Goal: Transaction & Acquisition: Purchase product/service

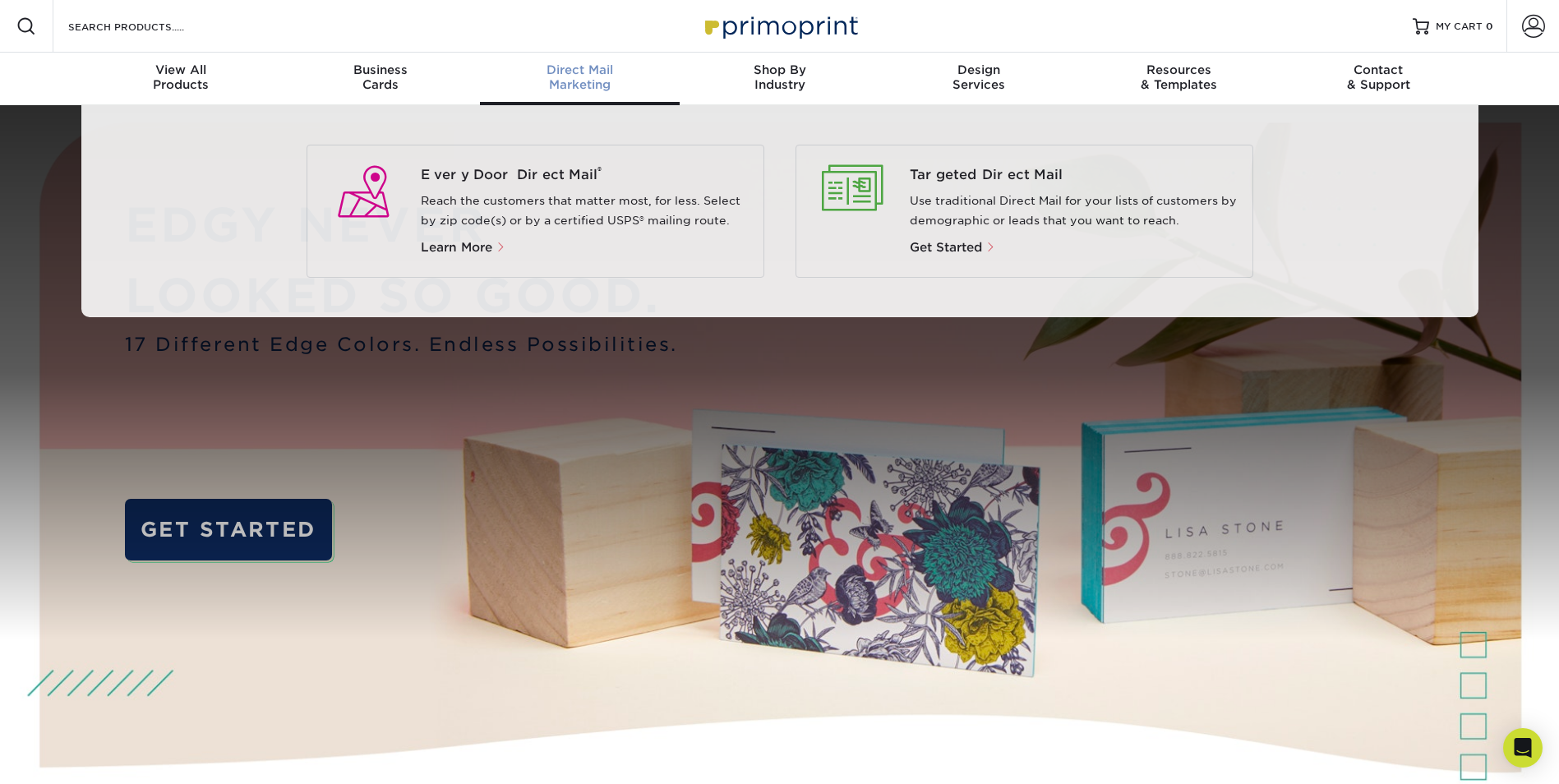
click at [549, 80] on div "Direct Mail Marketing" at bounding box center [580, 77] width 200 height 30
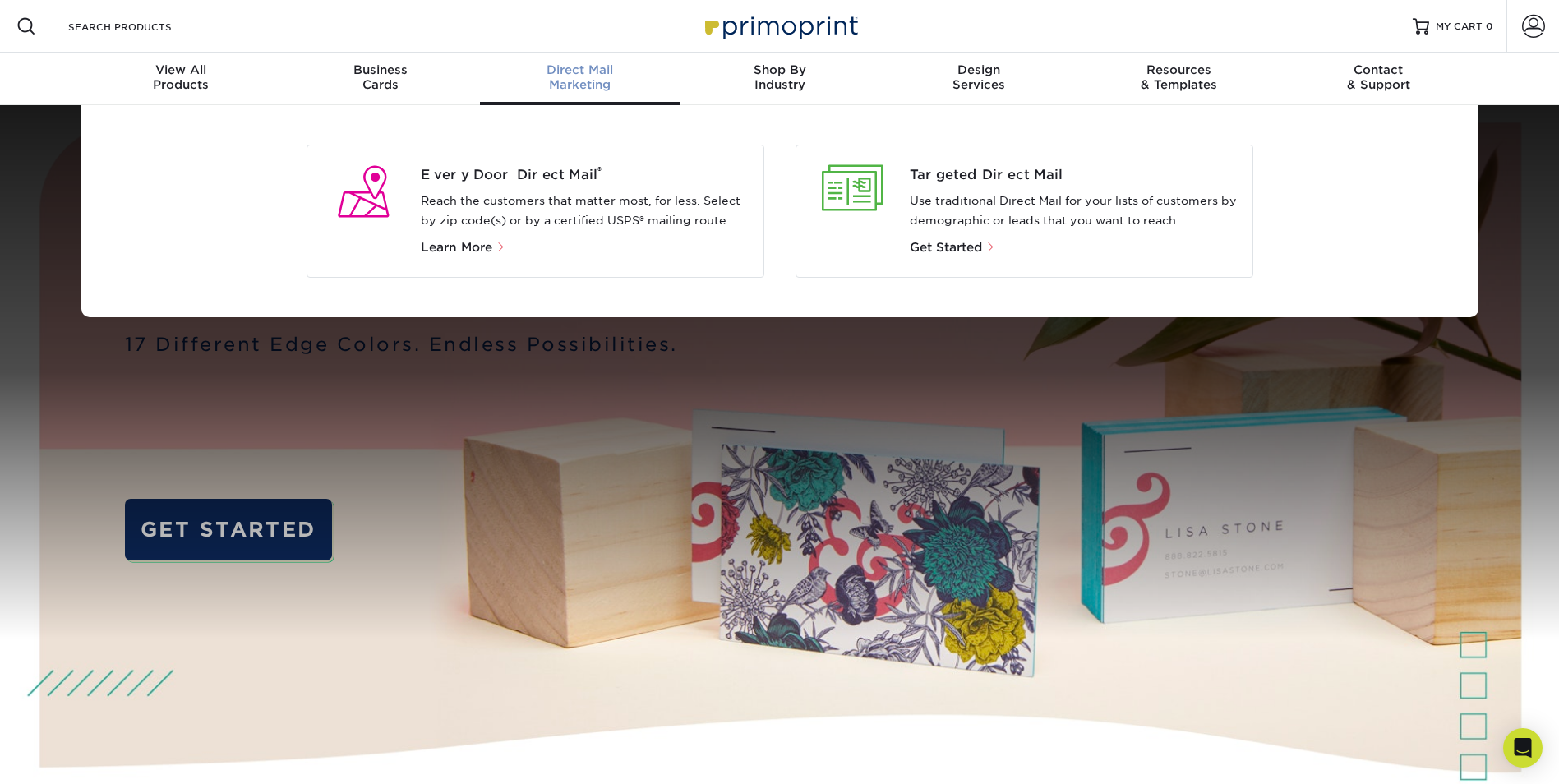
click at [596, 216] on p "Reach the customers that matter most, for less. Select by zip code(s) or by a c…" at bounding box center [586, 211] width 330 height 40
click at [501, 177] on span "Every Door Direct Mail ®" at bounding box center [586, 174] width 330 height 19
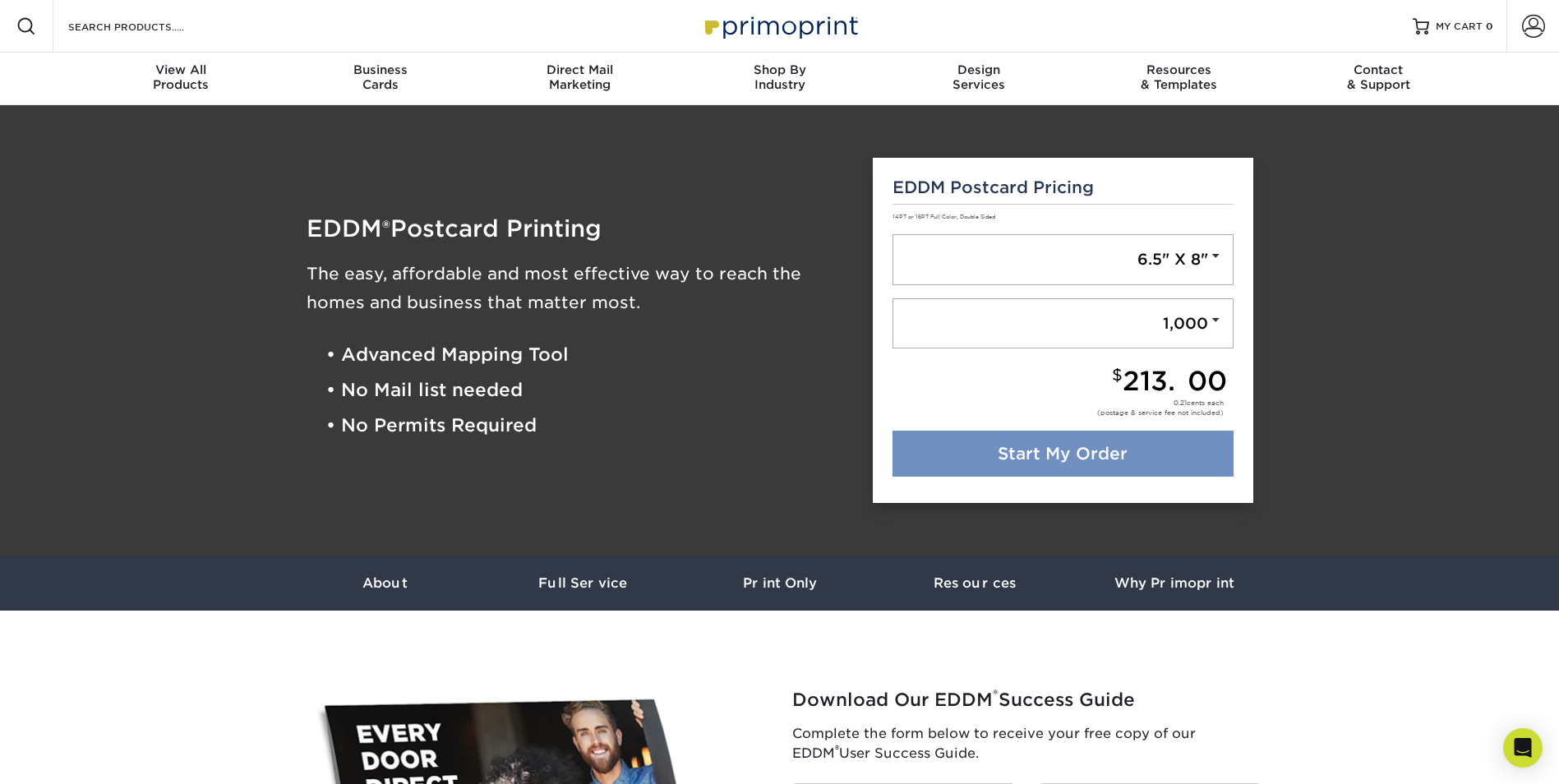
click at [1079, 454] on link "Start My Order" at bounding box center [1063, 454] width 341 height 46
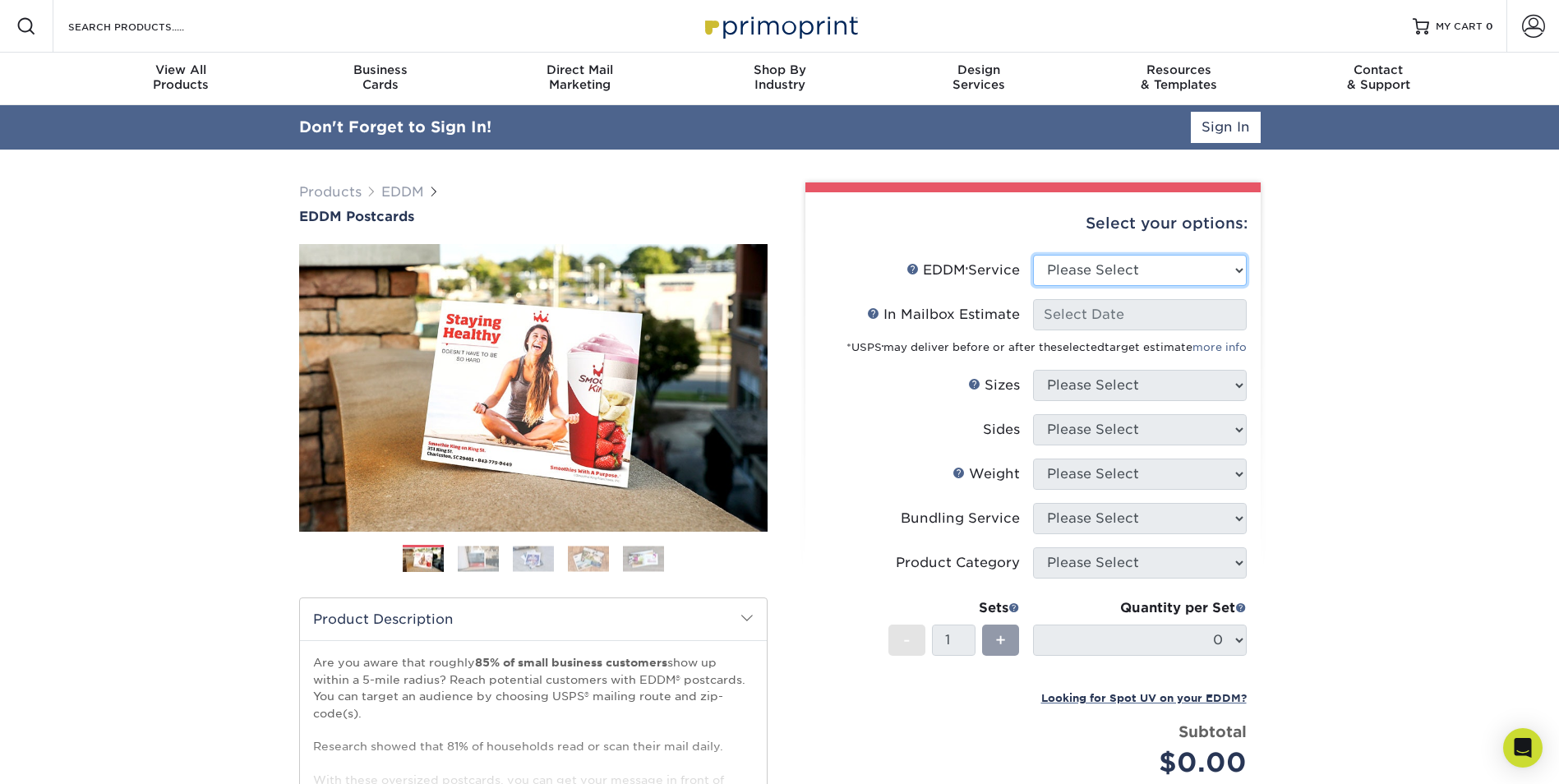
click at [1230, 279] on select "Please Select Full Service Print Only" at bounding box center [1140, 270] width 214 height 31
select select "full_service"
click at [1033, 255] on select "Please Select Full Service Print Only" at bounding box center [1140, 270] width 214 height 31
select select "-1"
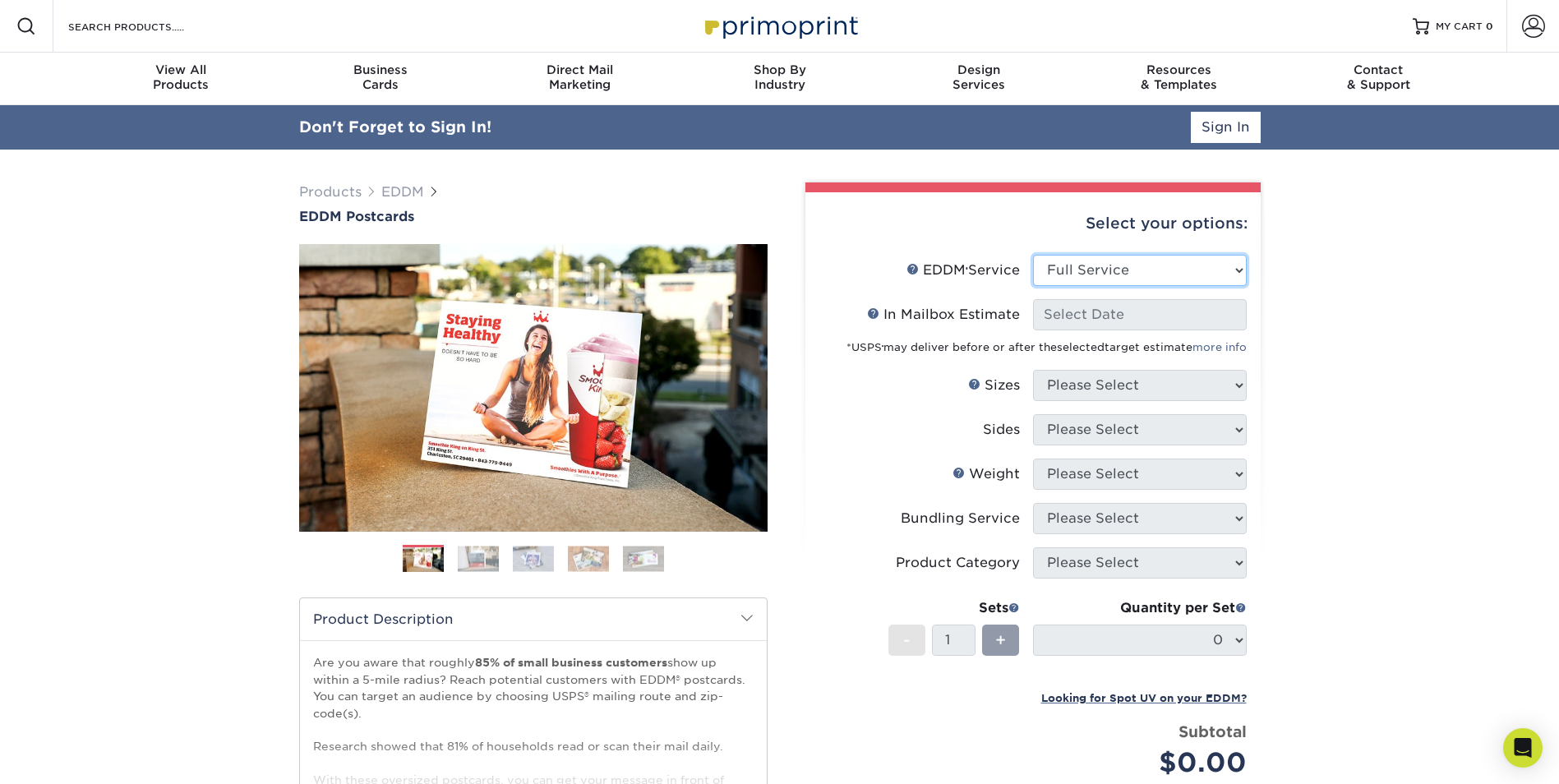
select select "-1"
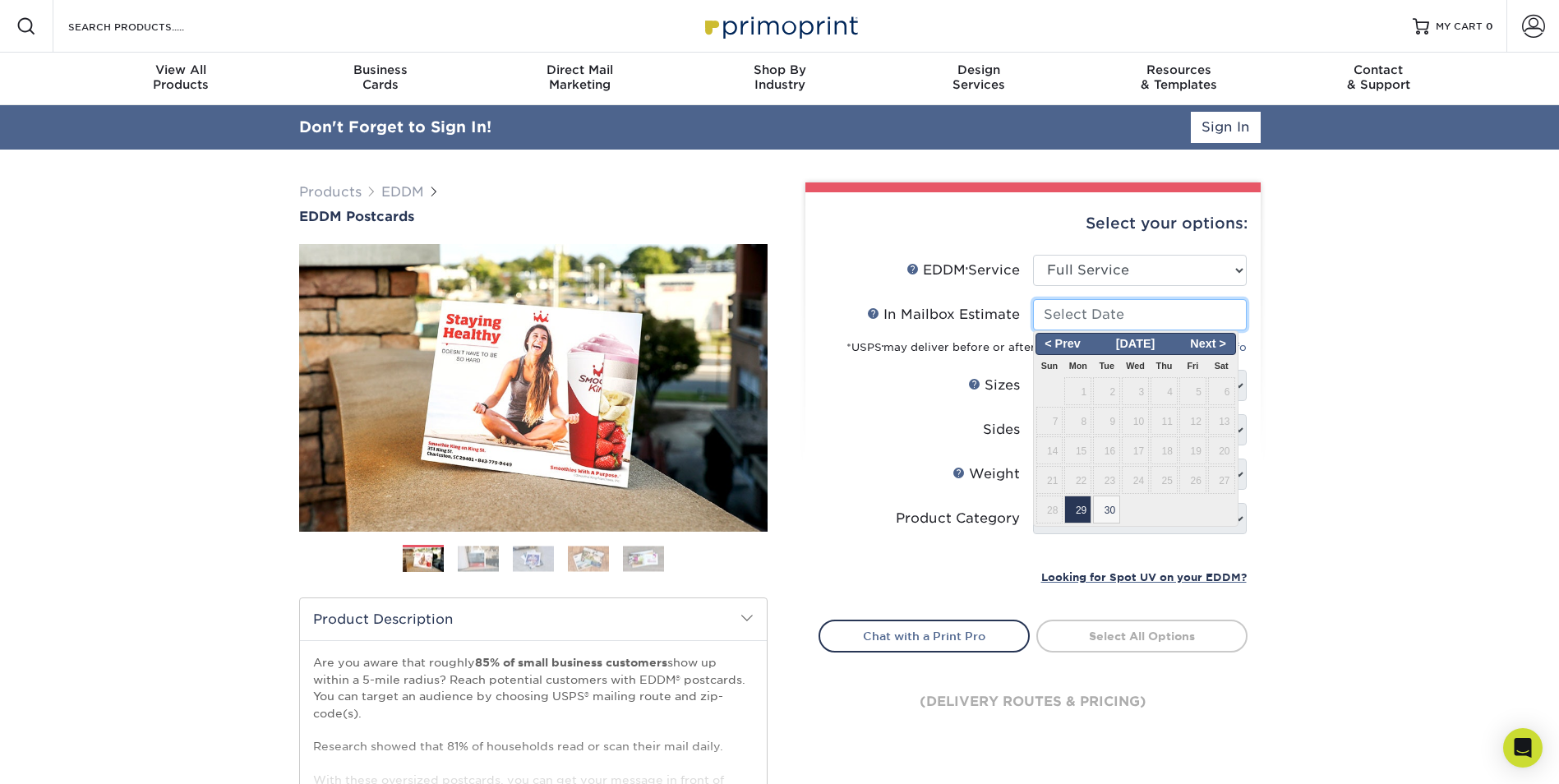
click at [1131, 320] on input "In Mailbox Estimate Help In Mailbox Estimate" at bounding box center [1140, 315] width 214 height 31
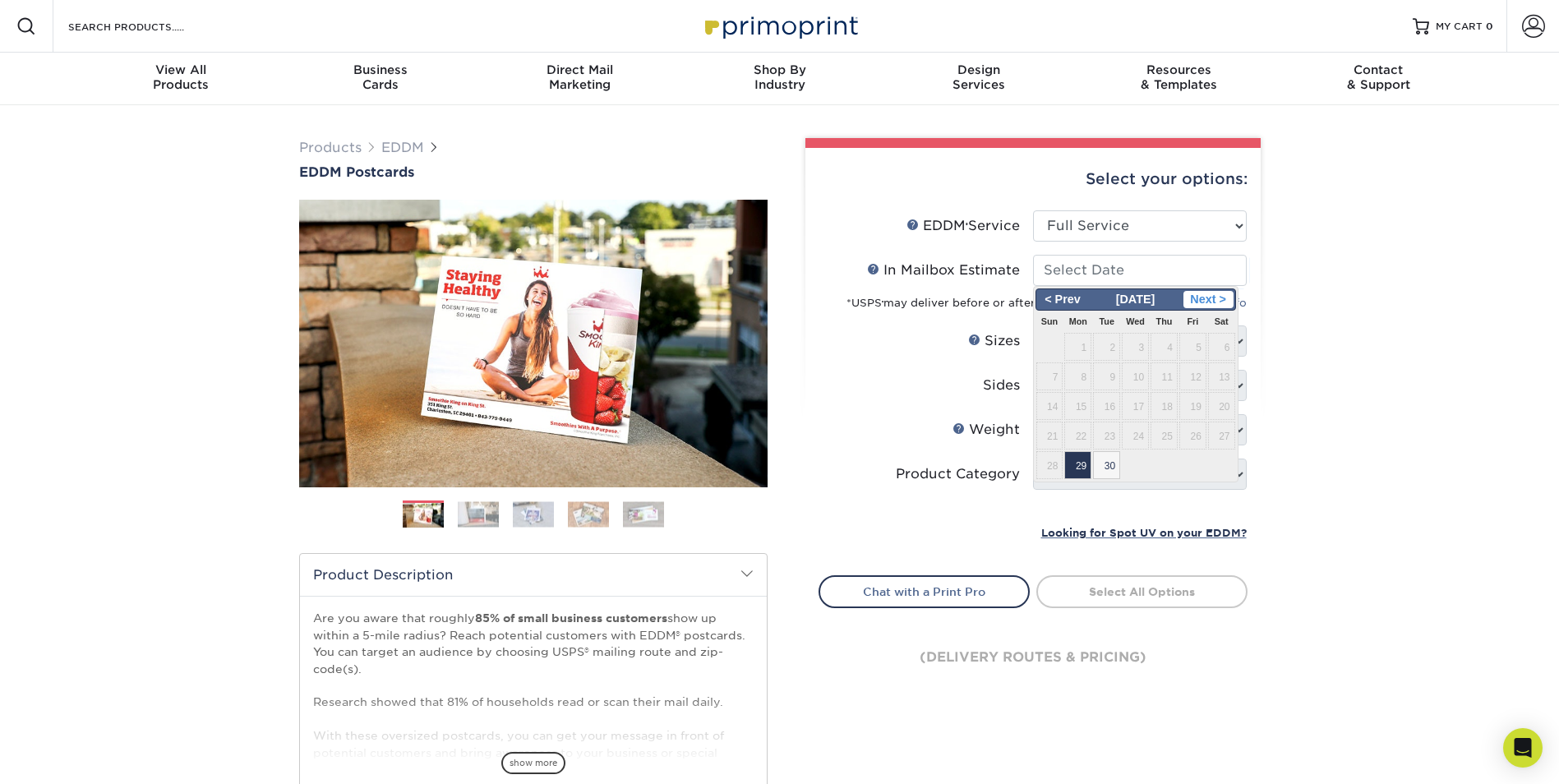
click at [1227, 305] on span "Next >" at bounding box center [1208, 300] width 50 height 19
click at [1183, 467] on span "31" at bounding box center [1192, 465] width 27 height 28
type input "2025-10-31"
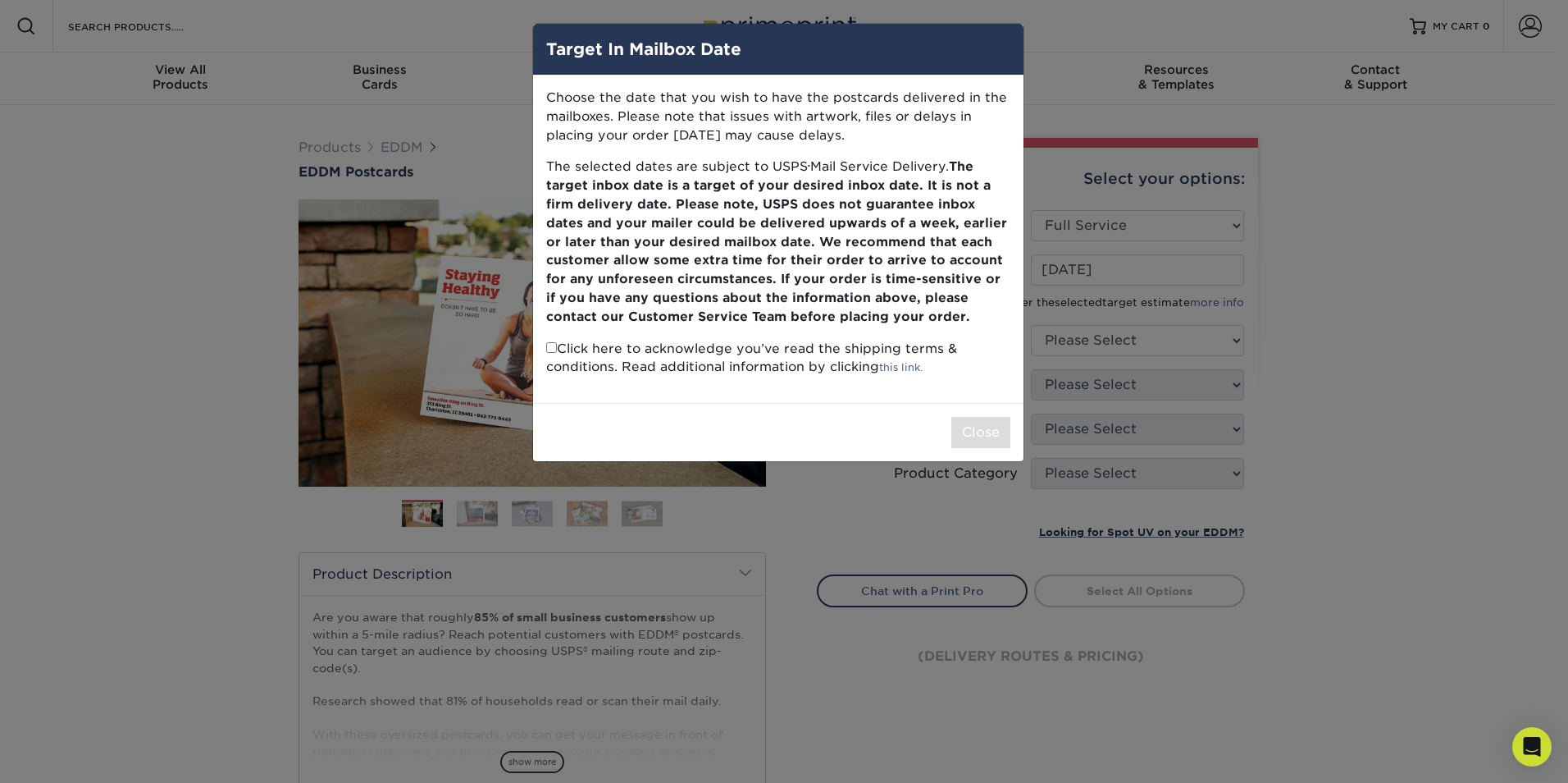
click at [556, 349] on p "Click here to acknowledge you’ve read the shipping terms & conditions. Read add…" at bounding box center [778, 359] width 464 height 38
click at [550, 345] on input "checkbox" at bounding box center [552, 348] width 11 height 11
checkbox input "true"
click at [981, 440] on button "Close" at bounding box center [981, 433] width 59 height 31
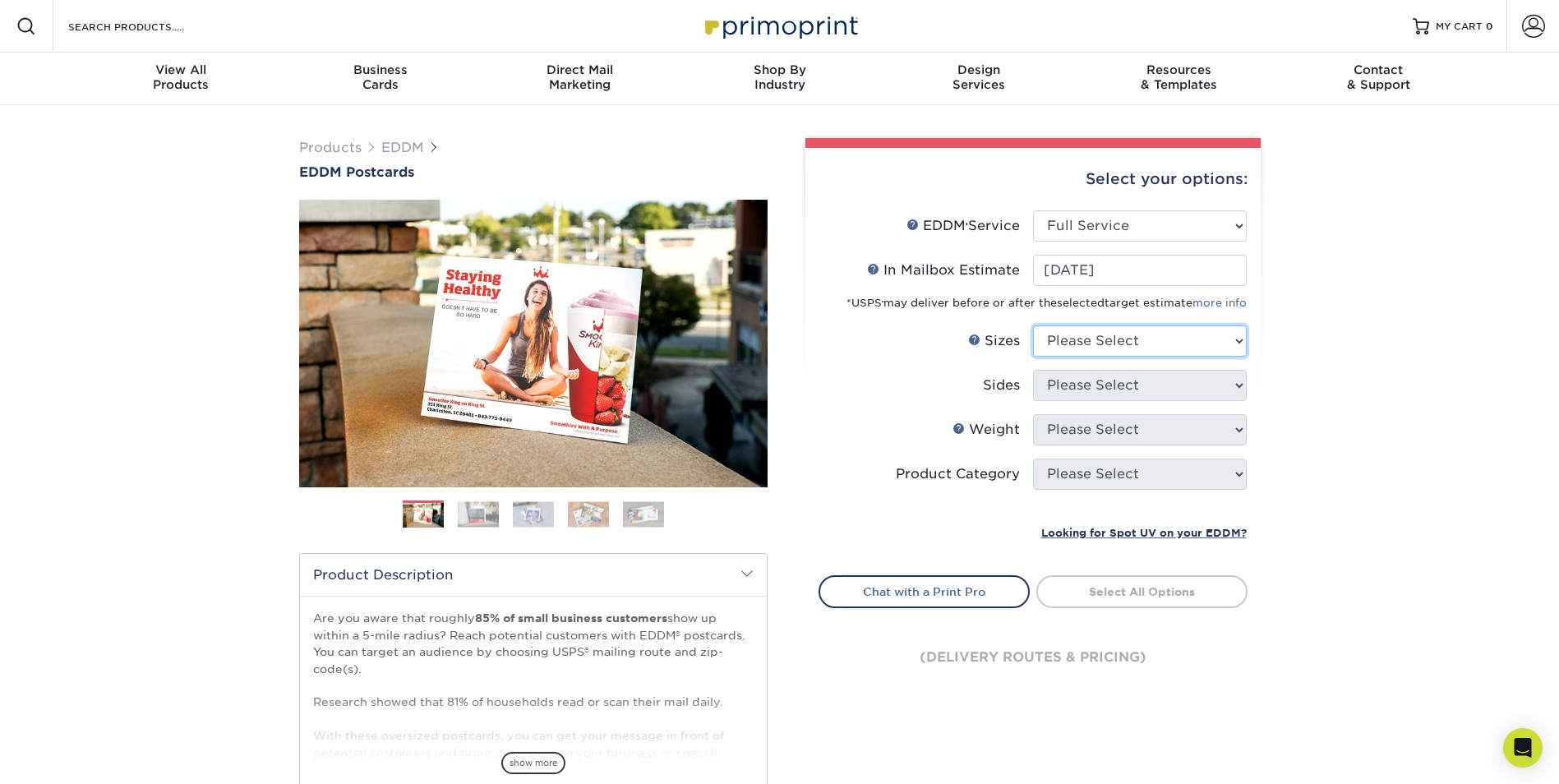
click at [1236, 342] on select "Please Select 4.5" x 12" 6" x 12" 6.5" x 8" 6.5" x 9" 6.5" x 12" 7" x 8.5" 8" x…" at bounding box center [1140, 342] width 214 height 31
select select "6.50x8.00"
click at [1033, 326] on select "Please Select 4.5" x 12" 6" x 12" 6.5" x 8" 6.5" x 9" 6.5" x 12" 7" x 8.5" 8" x…" at bounding box center [1140, 342] width 214 height 31
click at [1104, 390] on select "Please Select Print Both Sides Print Front Only" at bounding box center [1140, 386] width 214 height 31
select select "13abbda7-1d64-4f25-8bb2-c179b224825d"
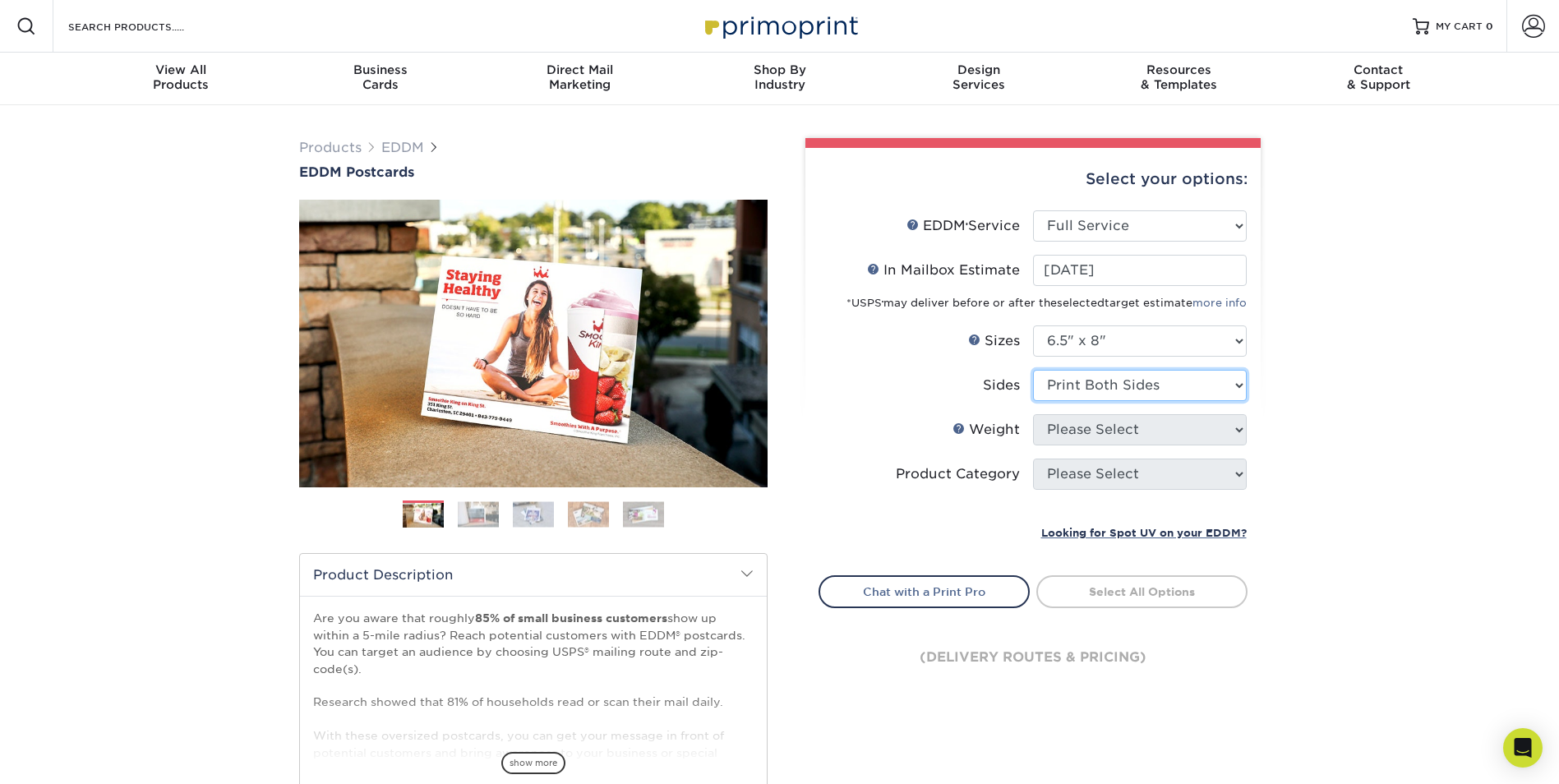
click at [1033, 370] on select "Please Select Print Both Sides Print Front Only" at bounding box center [1140, 386] width 214 height 31
click at [1104, 436] on select "Please Select" at bounding box center [1140, 429] width 214 height 31
click at [1103, 437] on select "Please Select 16PT 14PT" at bounding box center [1140, 429] width 214 height 31
click at [1104, 436] on select "Please Select 16PT 14PT" at bounding box center [1140, 429] width 214 height 31
select select "14PT"
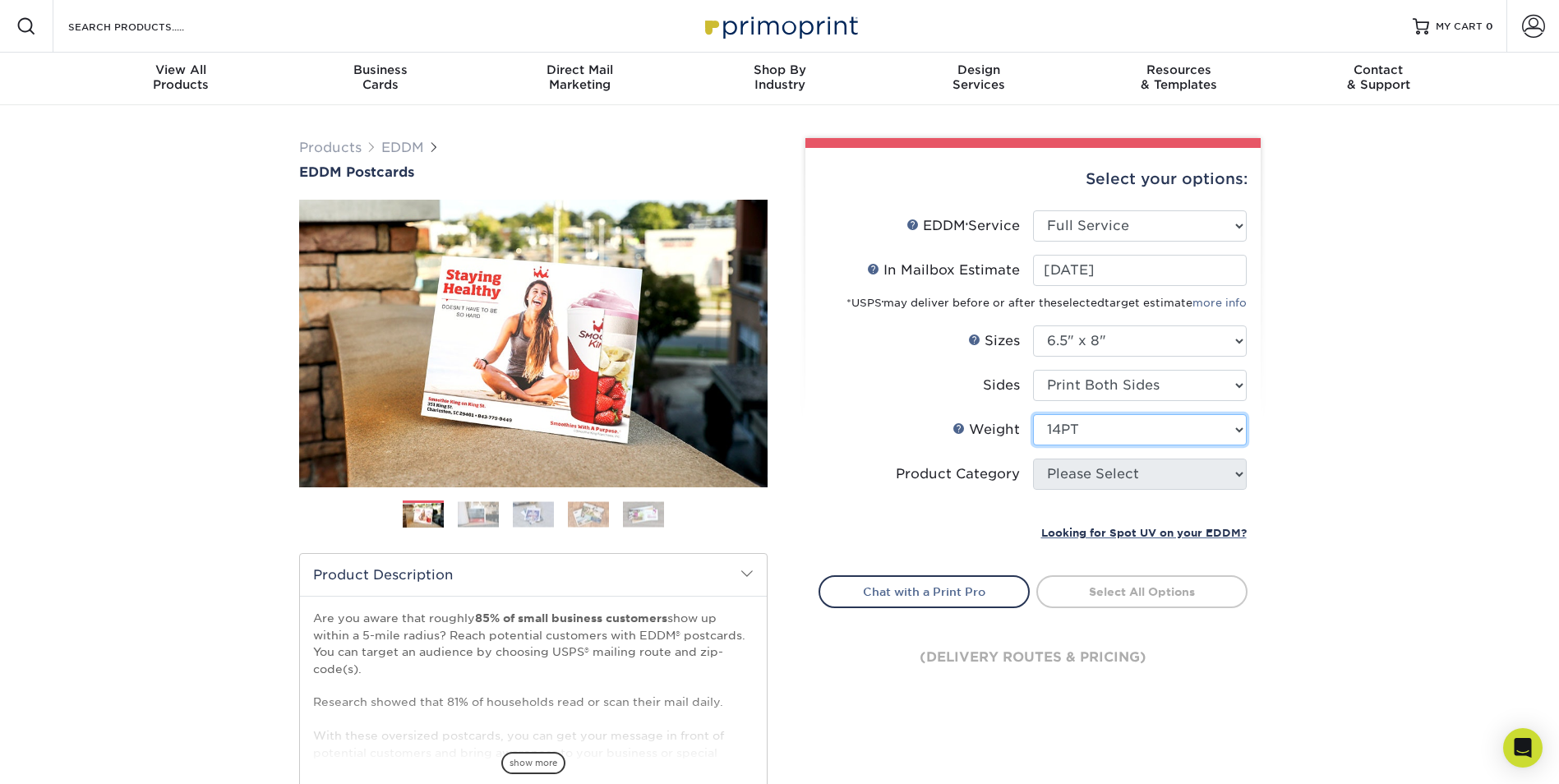
click at [1033, 414] on select "Please Select 16PT 14PT" at bounding box center [1140, 429] width 214 height 31
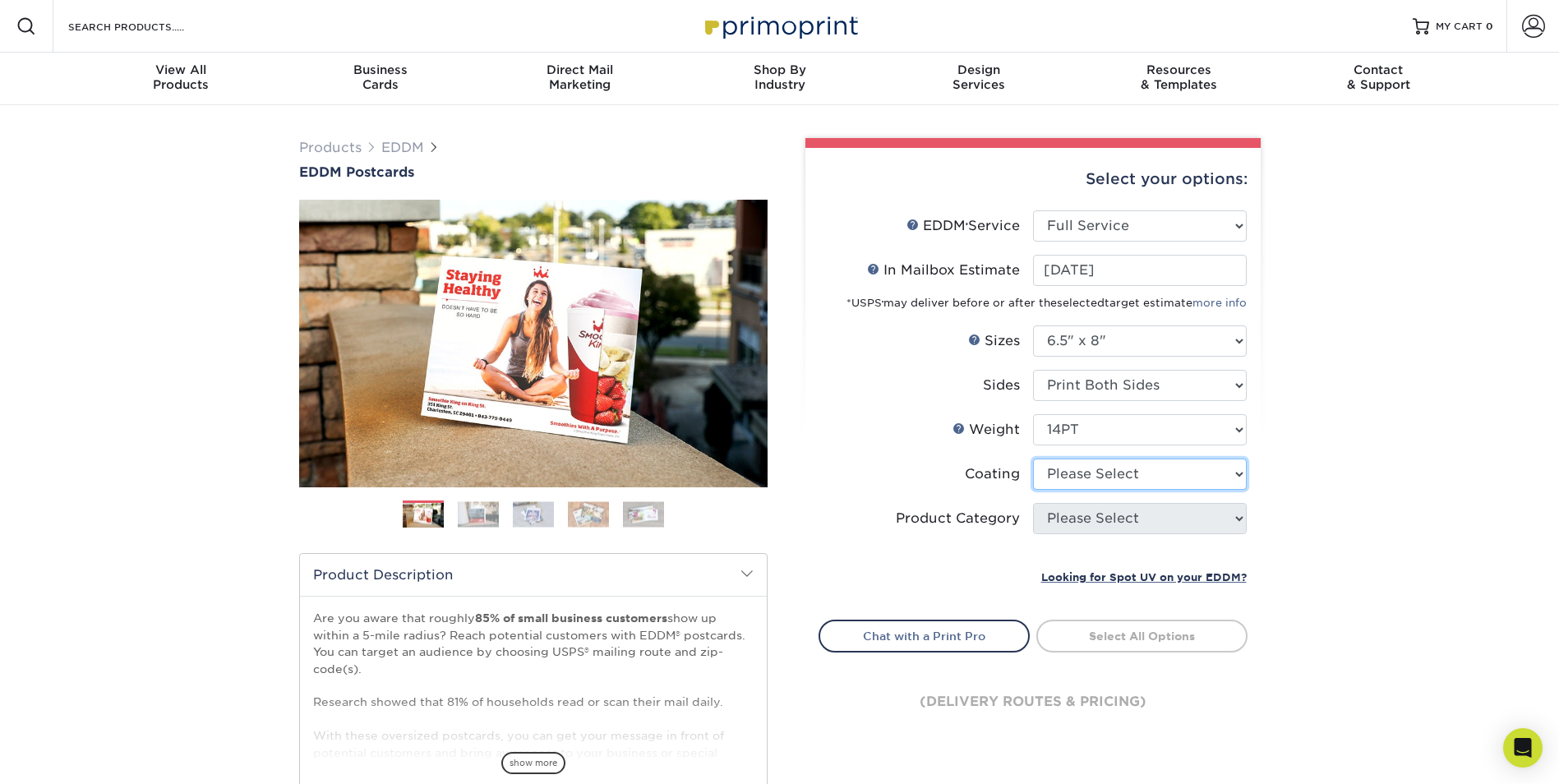
click at [1102, 482] on select at bounding box center [1140, 474] width 214 height 31
select select "1e8116af-acfc-44b1-83dc-8181aa338834"
click at [1033, 458] on select at bounding box center [1140, 474] width 214 height 31
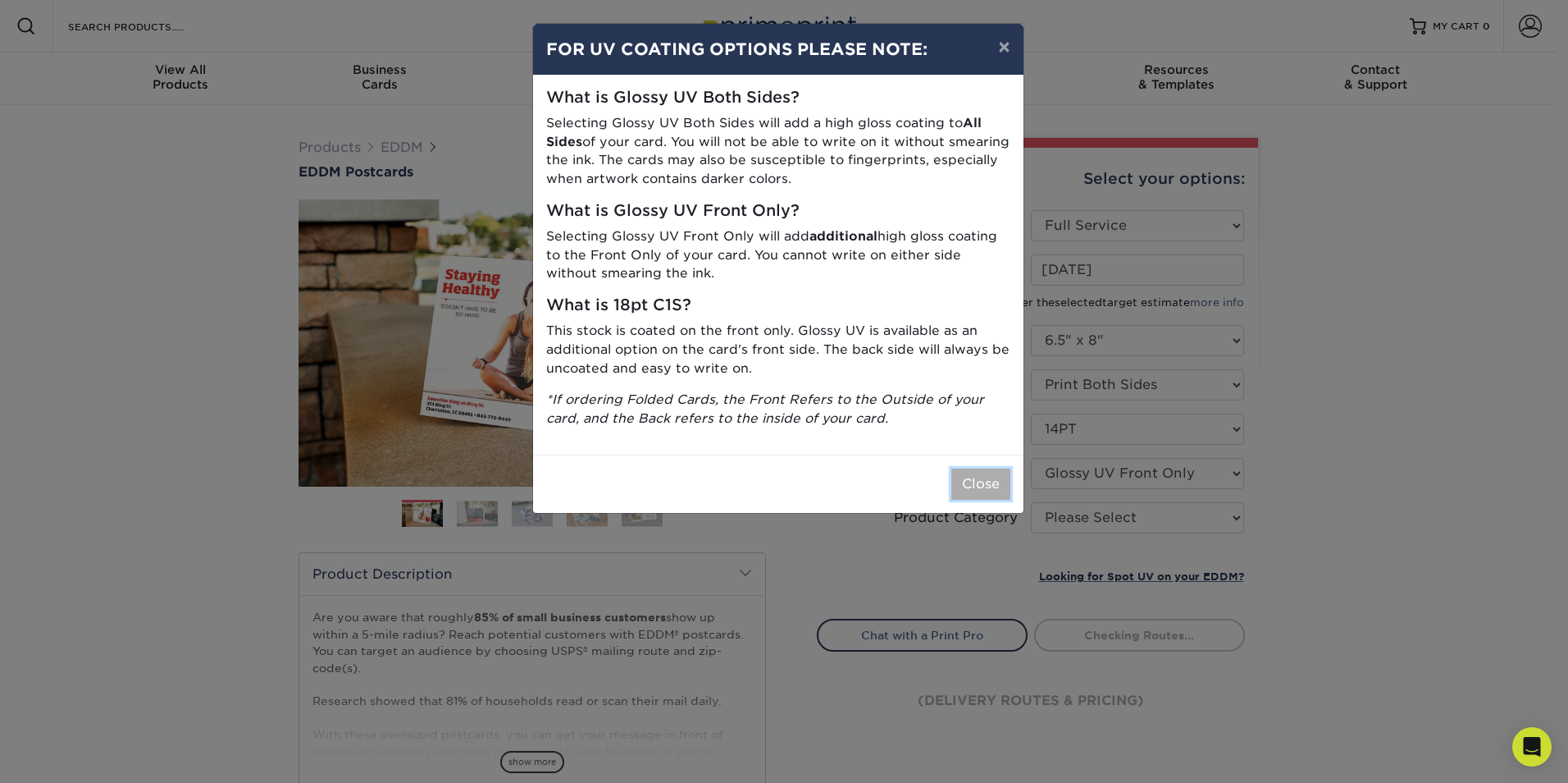
click at [987, 486] on button "Close" at bounding box center [981, 484] width 59 height 31
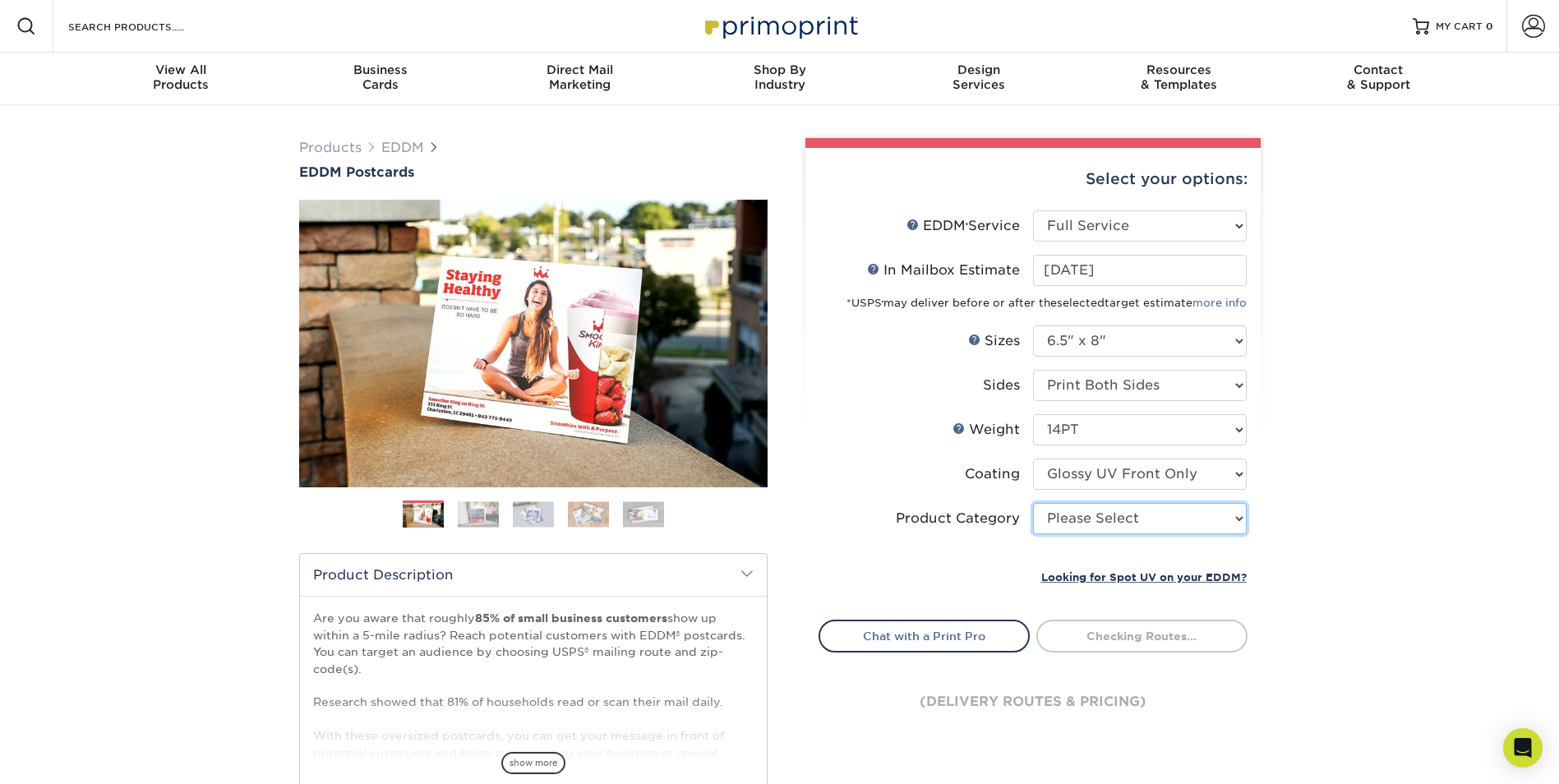
click at [1154, 518] on select "Please Select Postcards" at bounding box center [1140, 518] width 214 height 31
select select "9b7272e0-d6c8-4c3c-8e97-d3a1bcdab858"
click at [1033, 503] on select "Please Select Postcards" at bounding box center [1140, 518] width 214 height 31
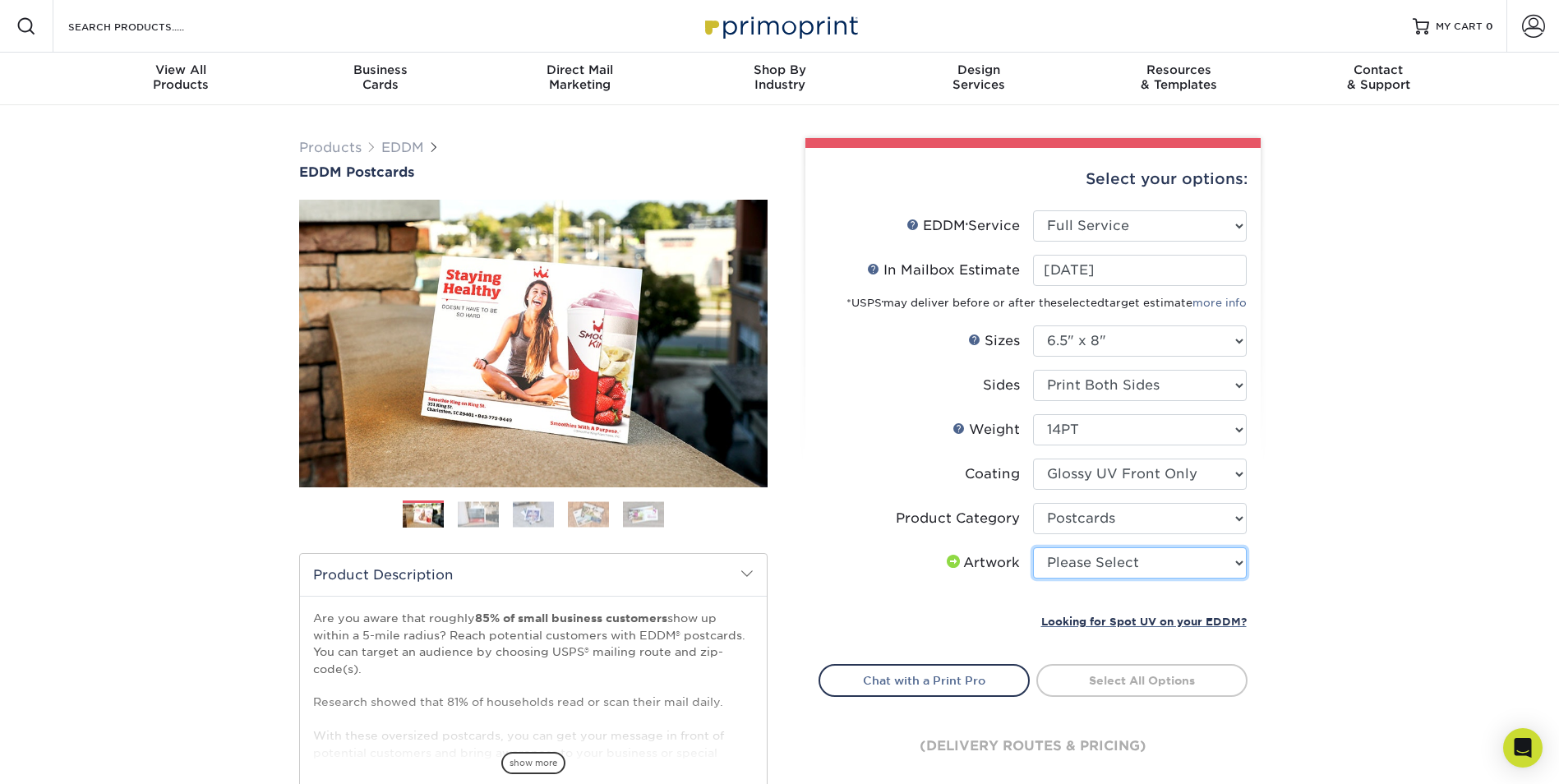
click at [1095, 568] on select "Please Select I will upload files I need a design - $150" at bounding box center [1140, 563] width 214 height 31
click at [1212, 567] on select "Please Select I will upload files I need a design - $150" at bounding box center [1140, 563] width 214 height 31
select select "upload"
click at [1033, 547] on select "Please Select I will upload files I need a design - $150" at bounding box center [1140, 563] width 214 height 31
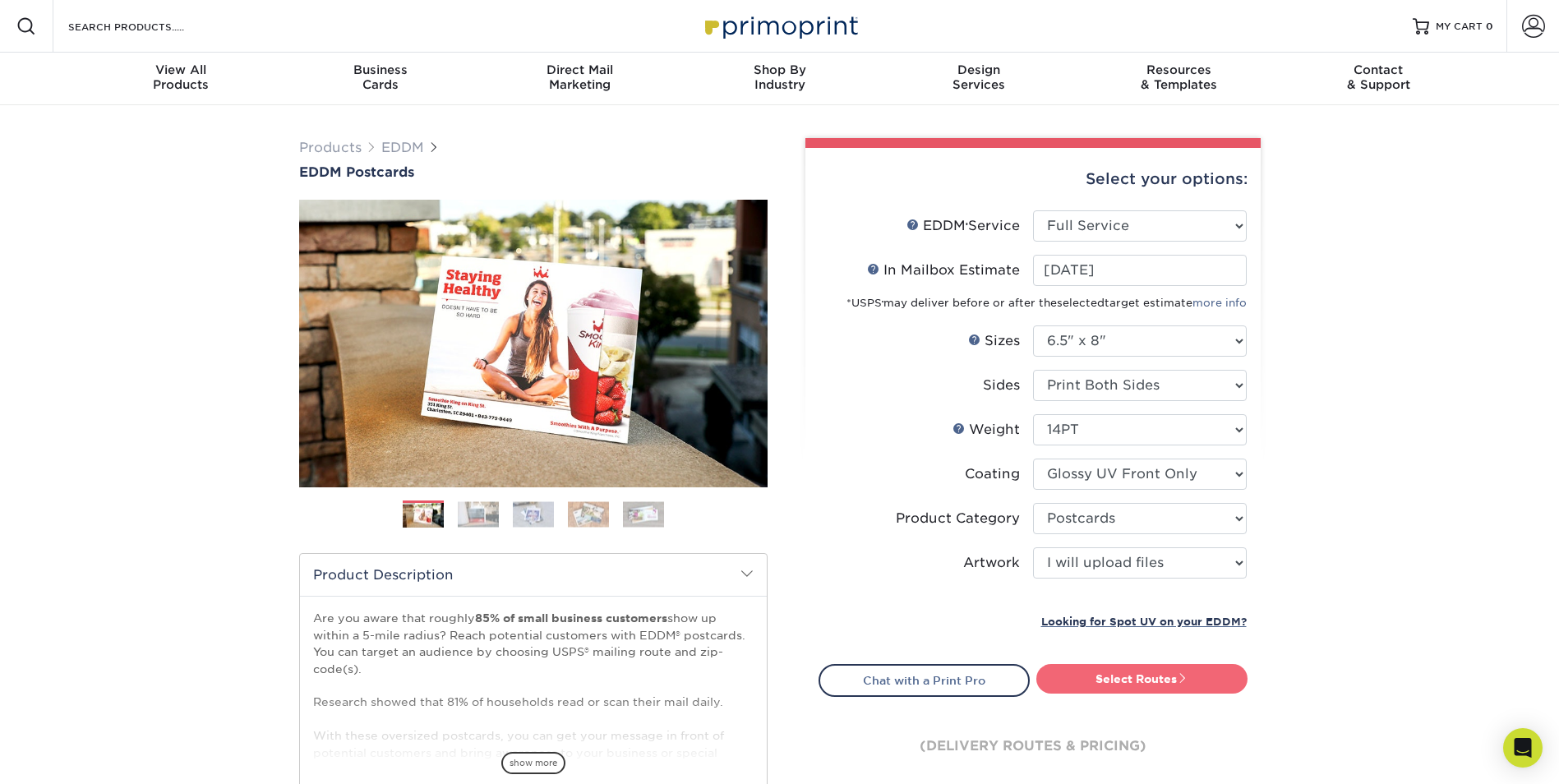
click at [1128, 678] on link "Select Routes" at bounding box center [1142, 678] width 211 height 30
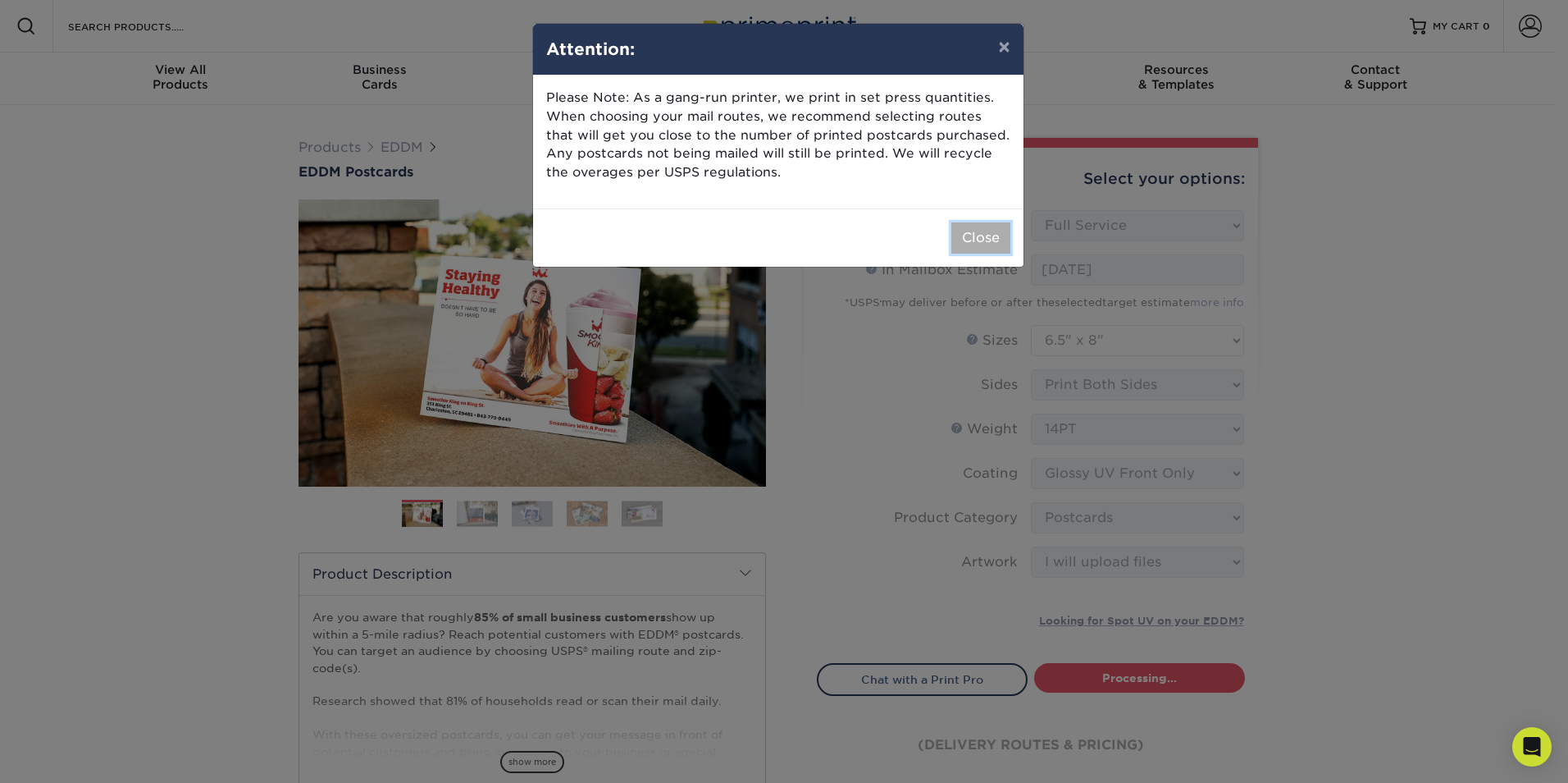
click at [976, 233] on button "Close" at bounding box center [981, 239] width 59 height 31
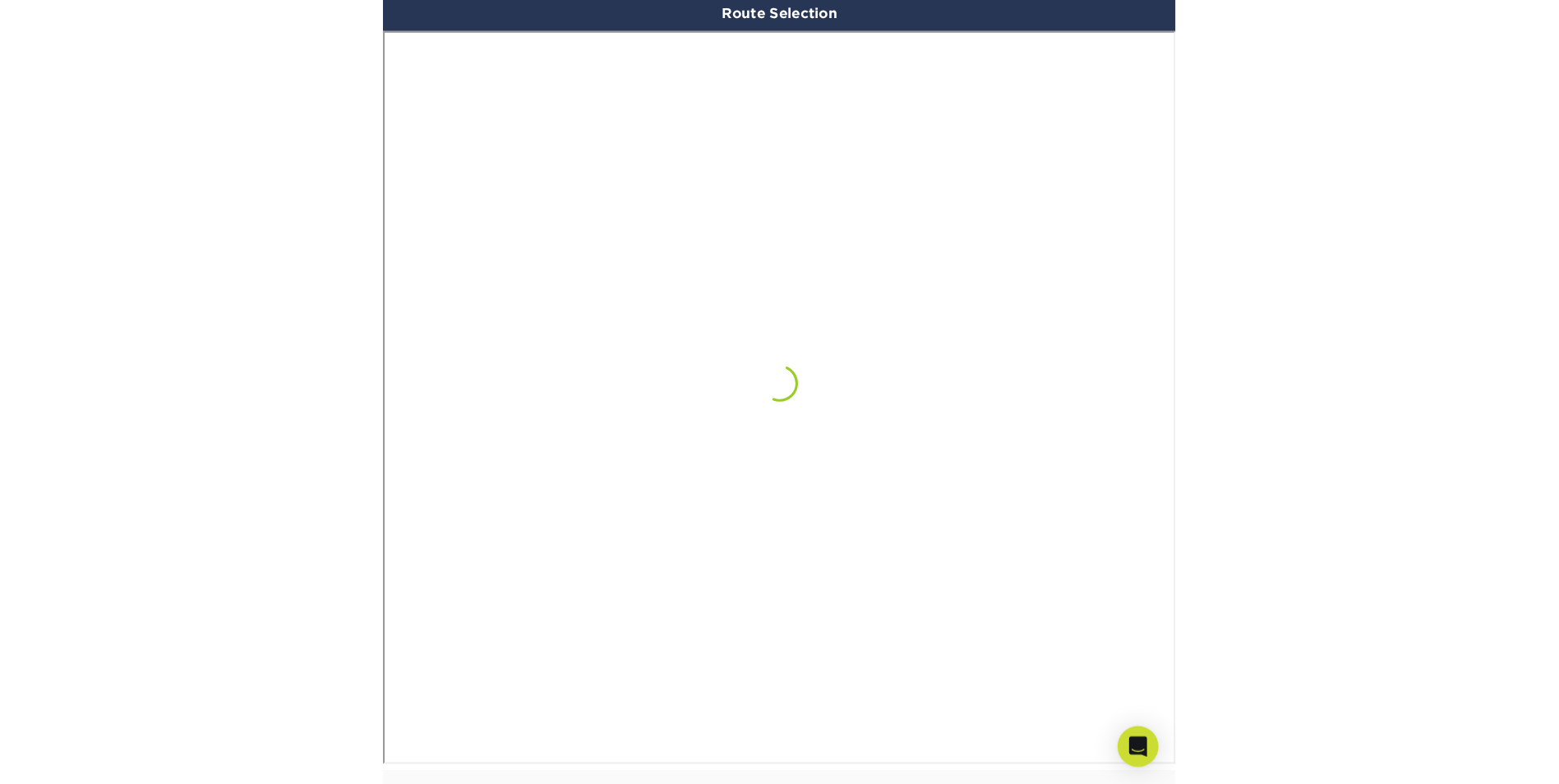
scroll to position [979, 0]
